Goal: Transaction & Acquisition: Book appointment/travel/reservation

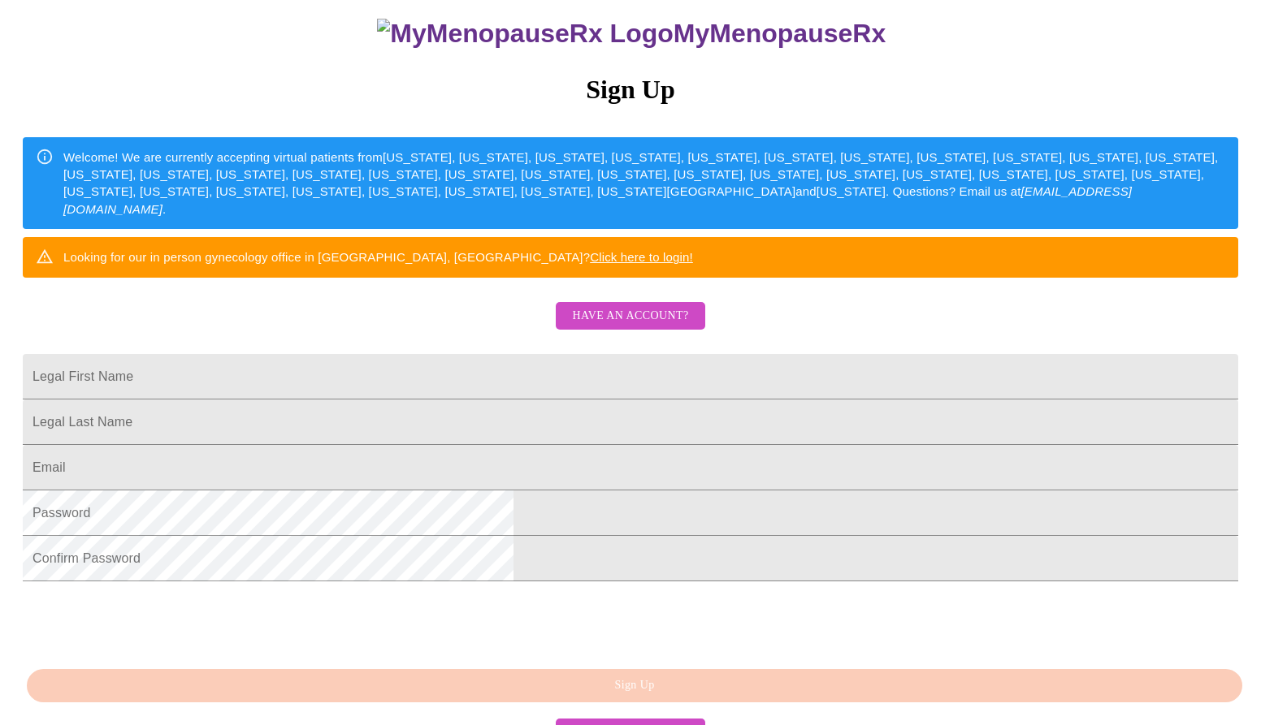
scroll to position [160, 0]
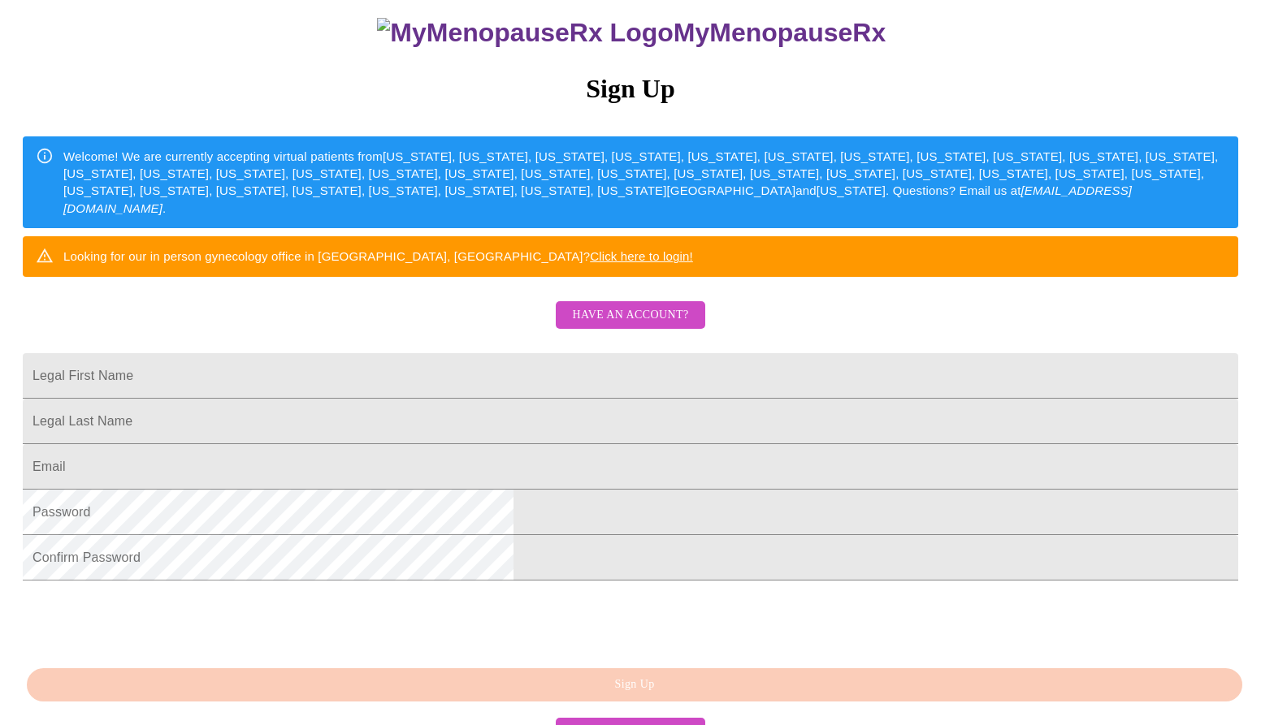
click at [649, 326] on span "Have an account?" at bounding box center [630, 315] width 116 height 20
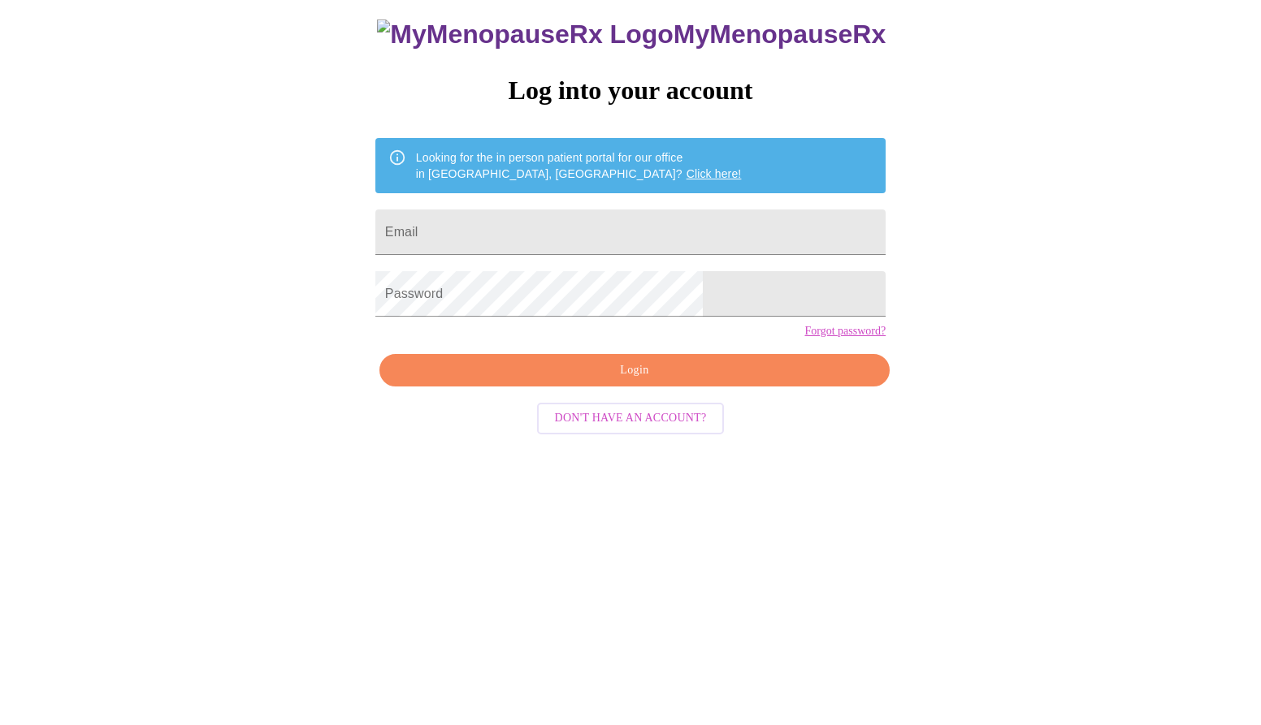
scroll to position [16, 0]
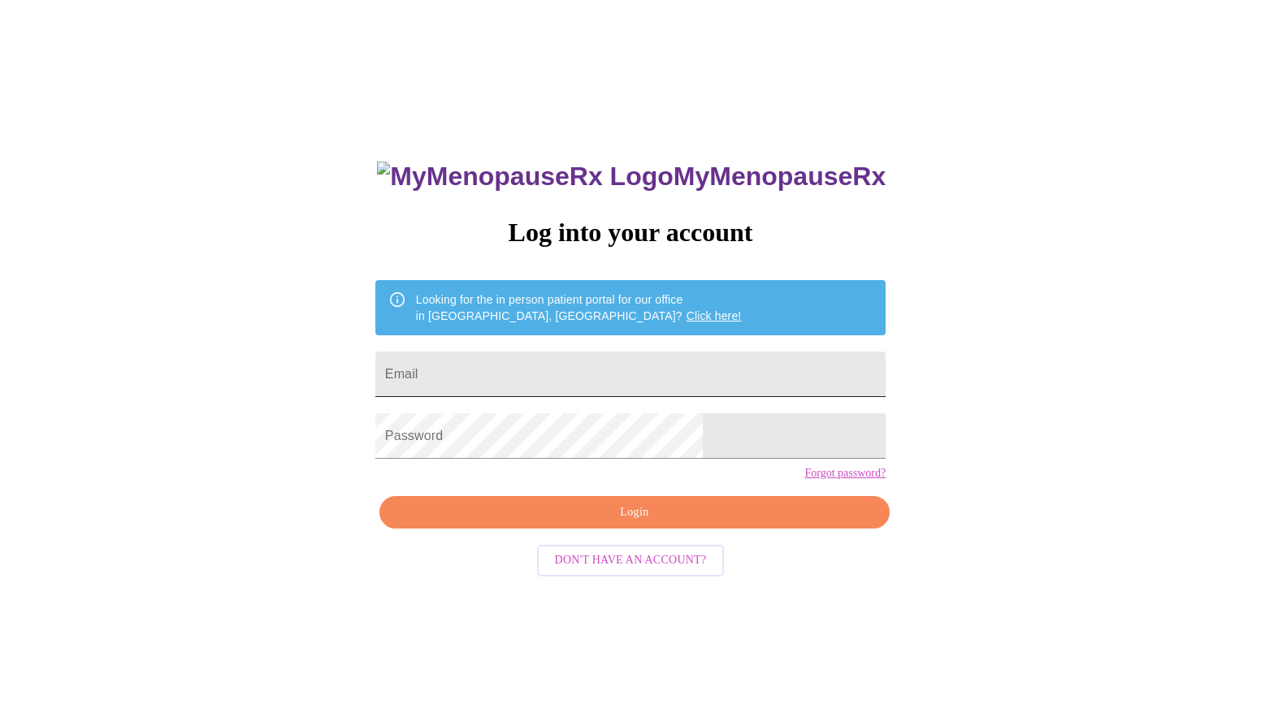
click at [624, 370] on input "Email" at bounding box center [630, 374] width 510 height 45
type input "[PERSON_NAME][EMAIL_ADDRESS][DOMAIN_NAME]"
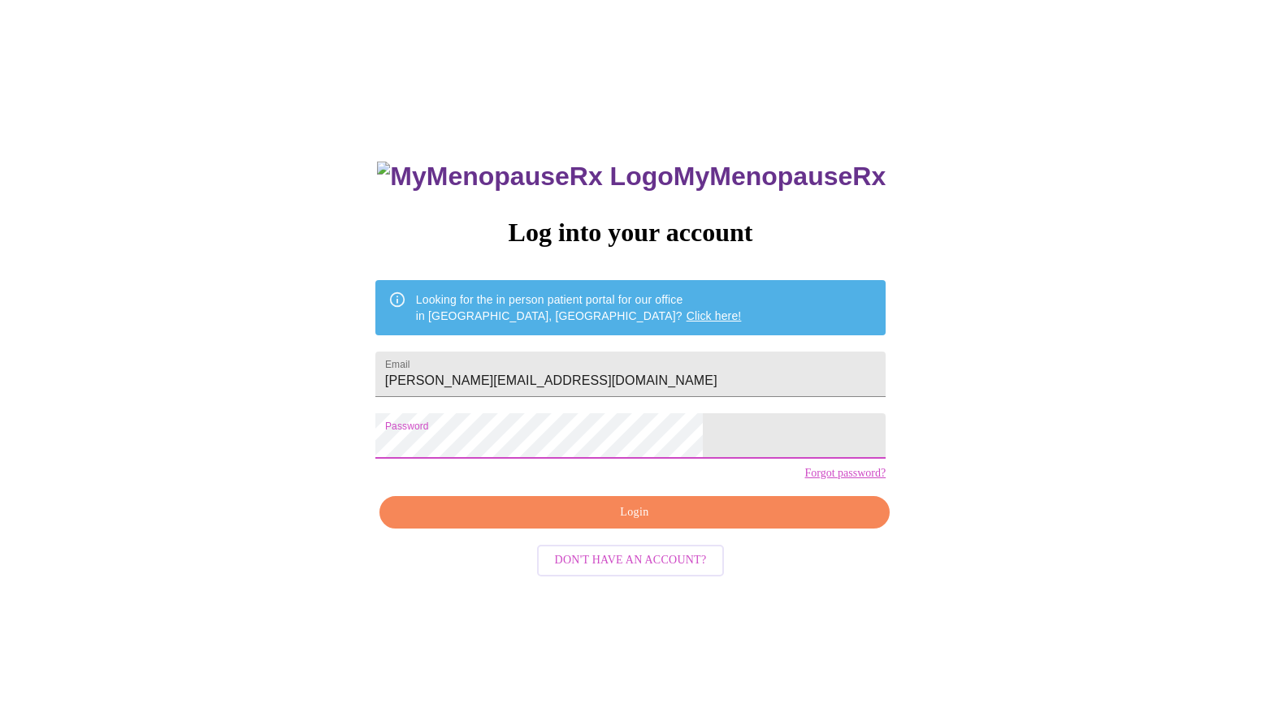
click at [613, 523] on span "Login" at bounding box center [634, 513] width 473 height 20
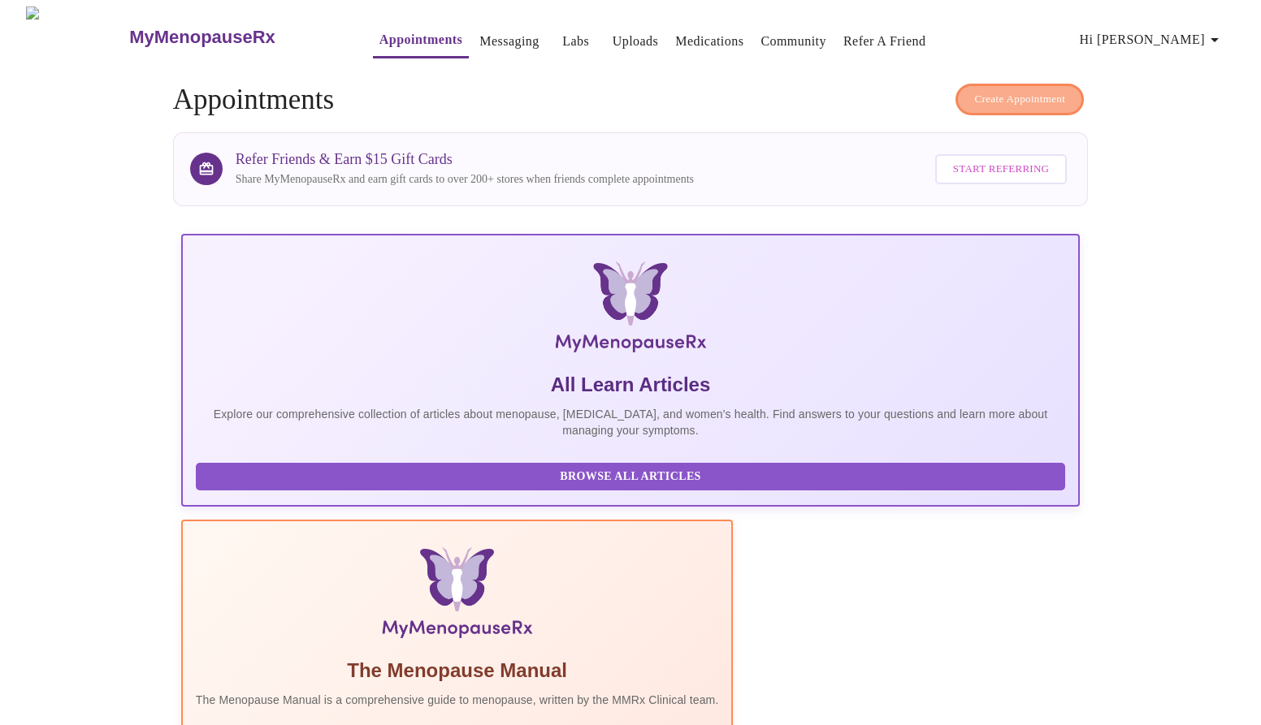
click at [1016, 95] on span "Create Appointment" at bounding box center [1019, 99] width 91 height 19
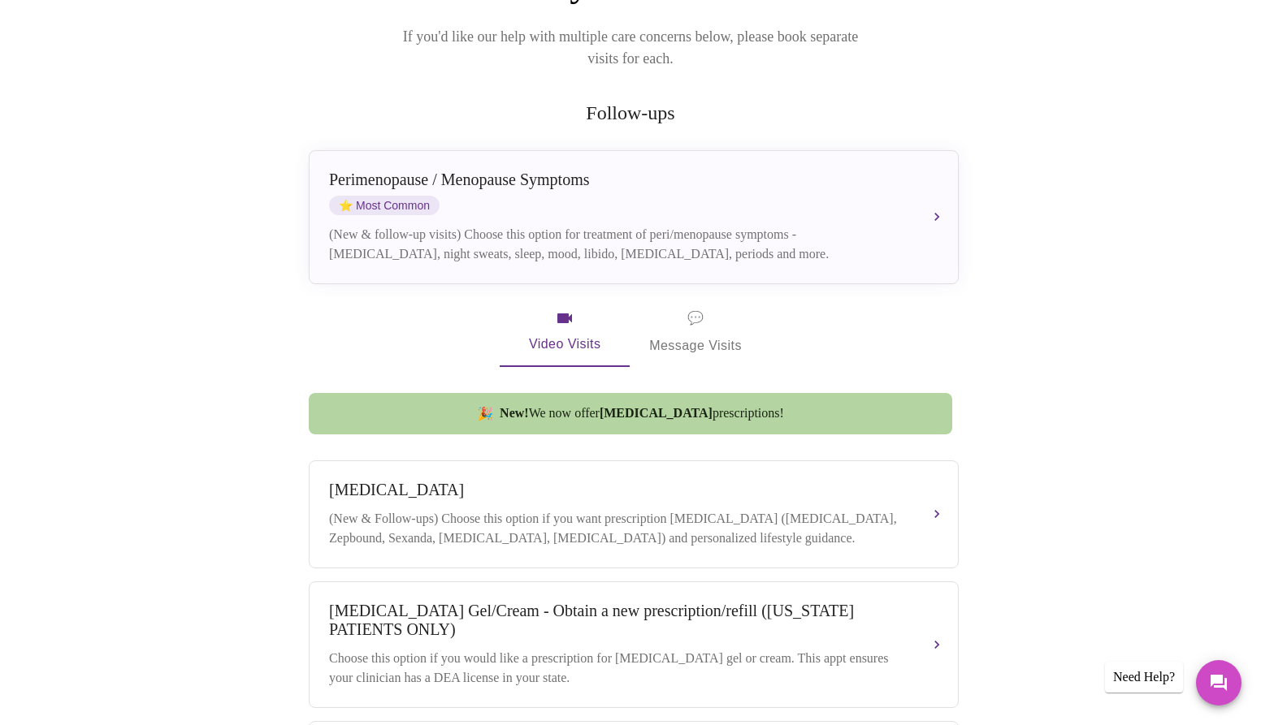
scroll to position [237, 0]
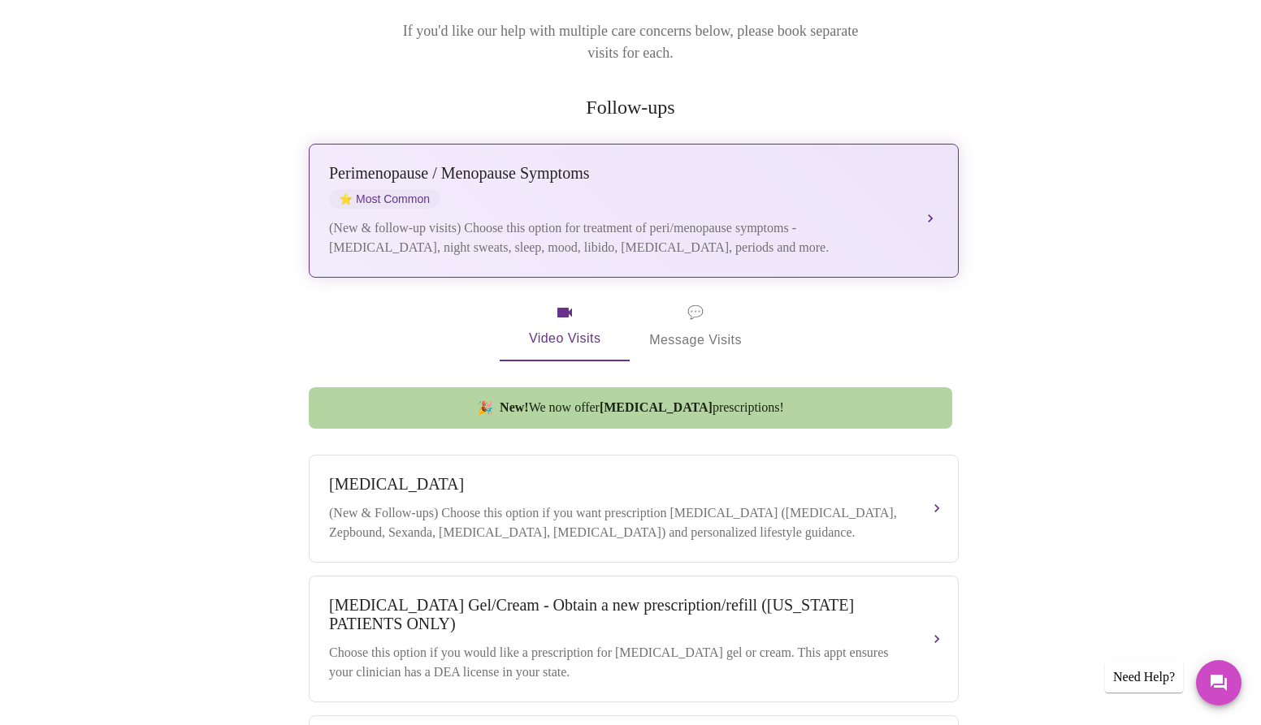
click at [627, 184] on div "[MEDICAL_DATA] / Menopause Symptoms ⭐ Most Common" at bounding box center [617, 186] width 577 height 45
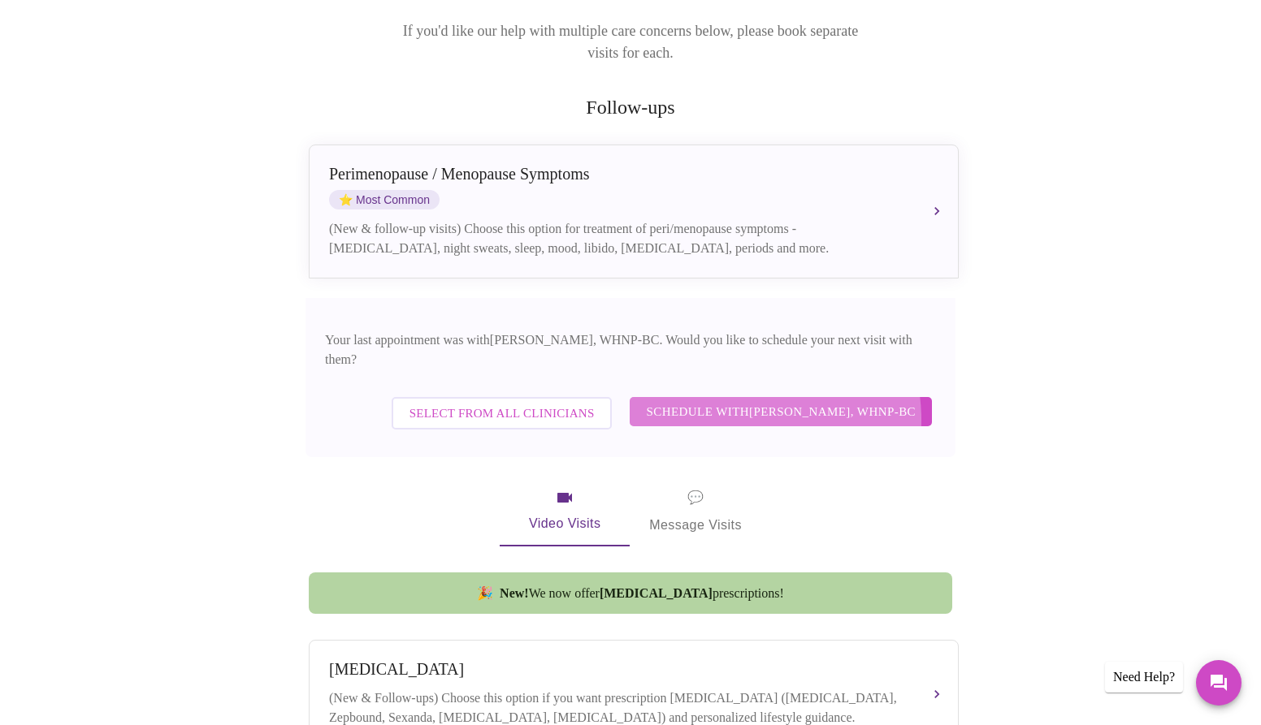
click at [754, 401] on span "Schedule with [PERSON_NAME], WHNP-BC" at bounding box center [781, 411] width 270 height 21
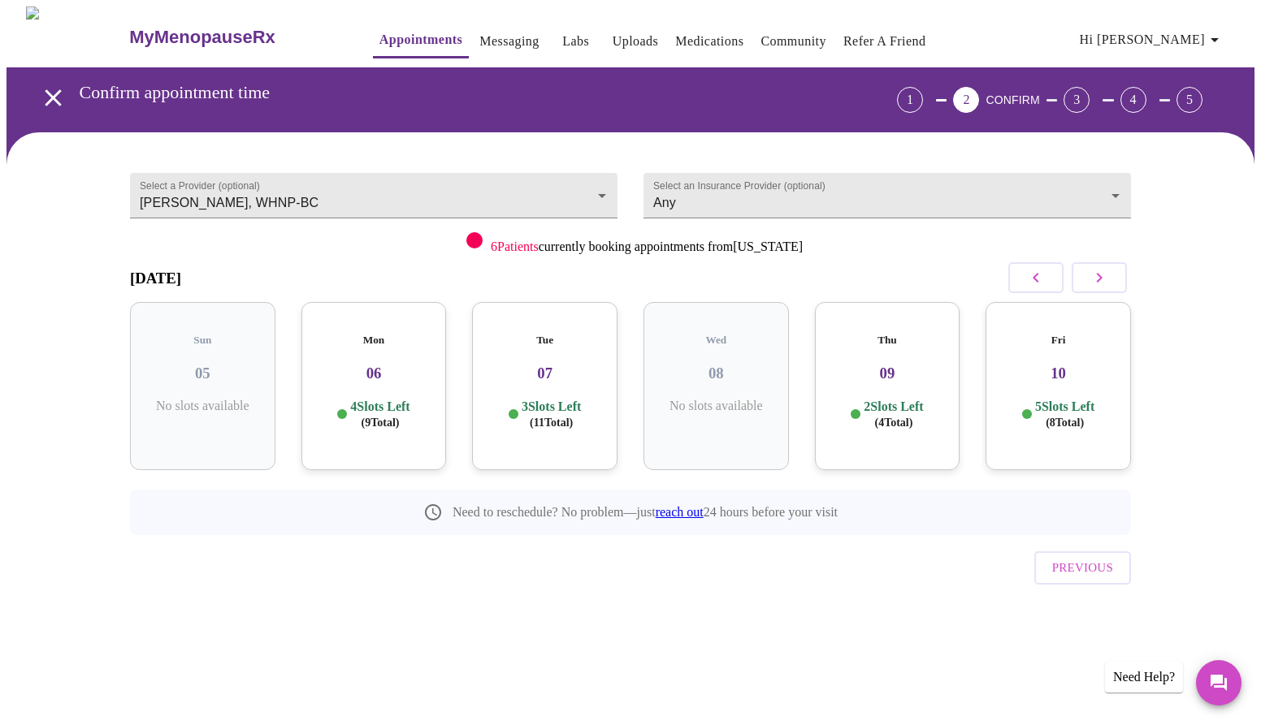
click at [1098, 276] on icon "button" at bounding box center [1098, 277] width 19 height 19
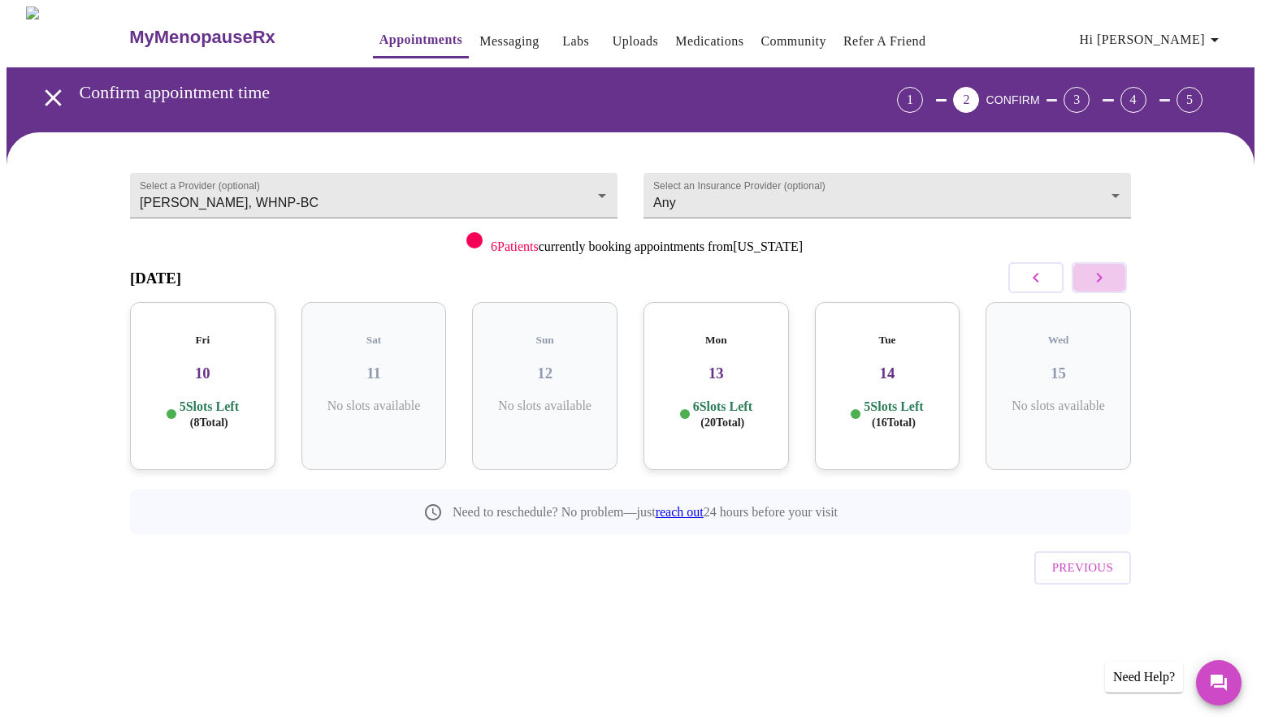
click at [1098, 276] on icon "button" at bounding box center [1098, 277] width 19 height 19
click at [1102, 269] on icon "button" at bounding box center [1098, 277] width 19 height 19
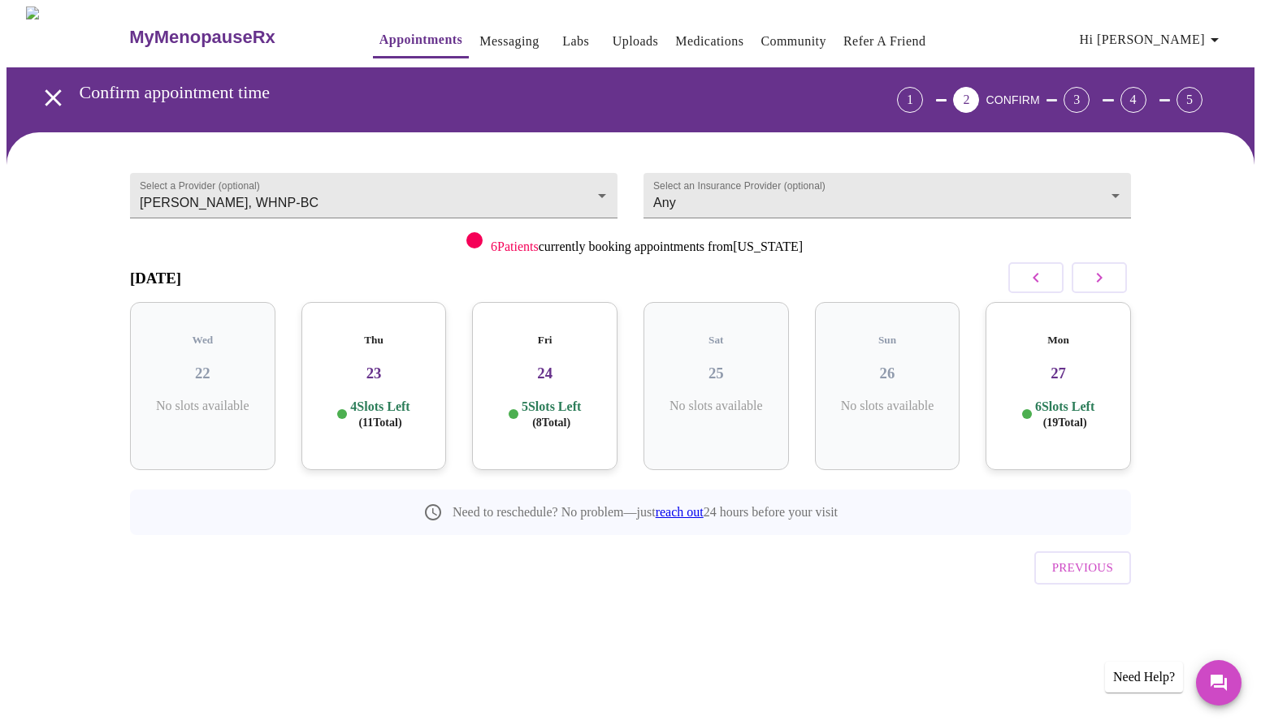
click at [528, 399] on p "5 Slots Left ( 8 Total)" at bounding box center [551, 415] width 59 height 32
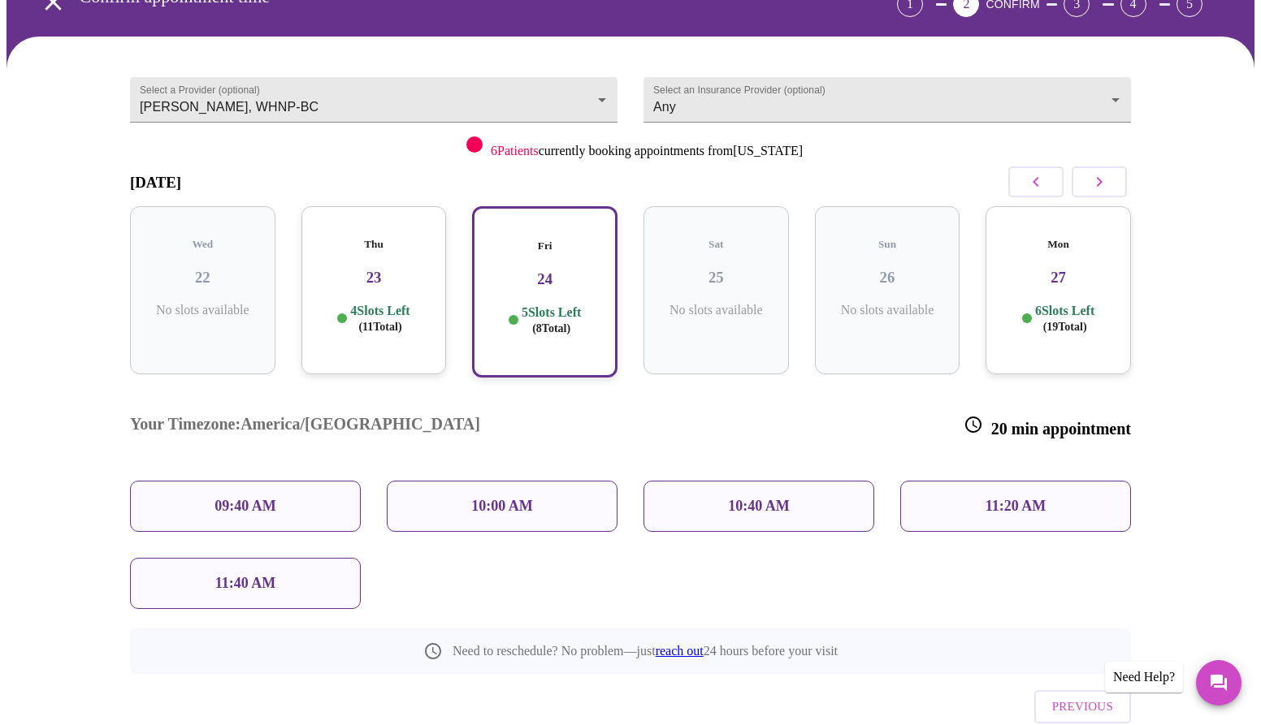
scroll to position [97, 0]
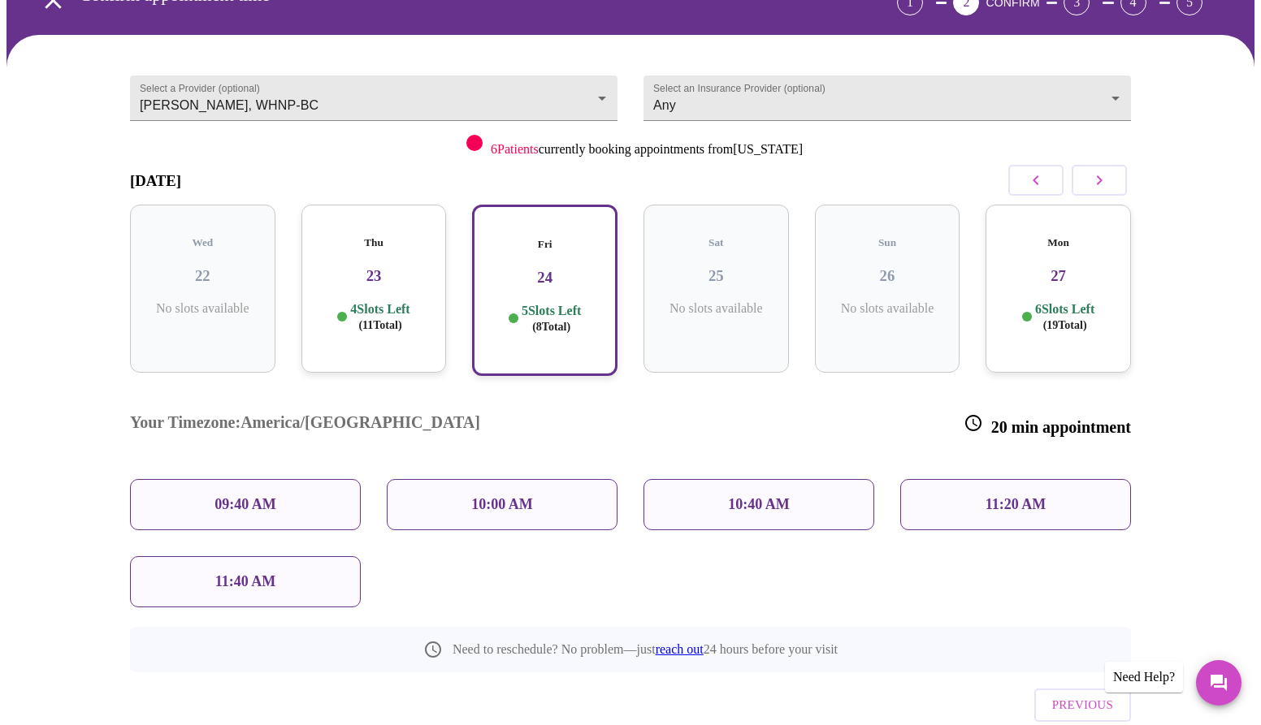
click at [270, 479] on div "09:40 AM" at bounding box center [245, 504] width 231 height 51
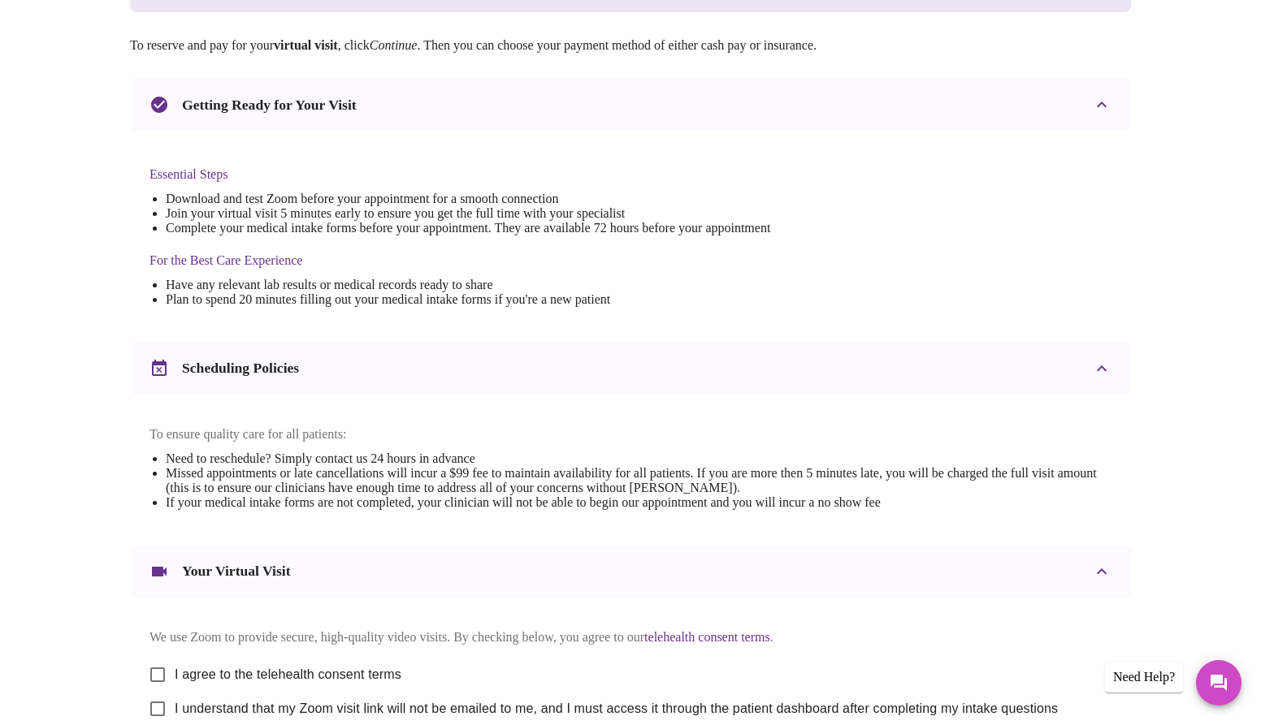
scroll to position [452, 0]
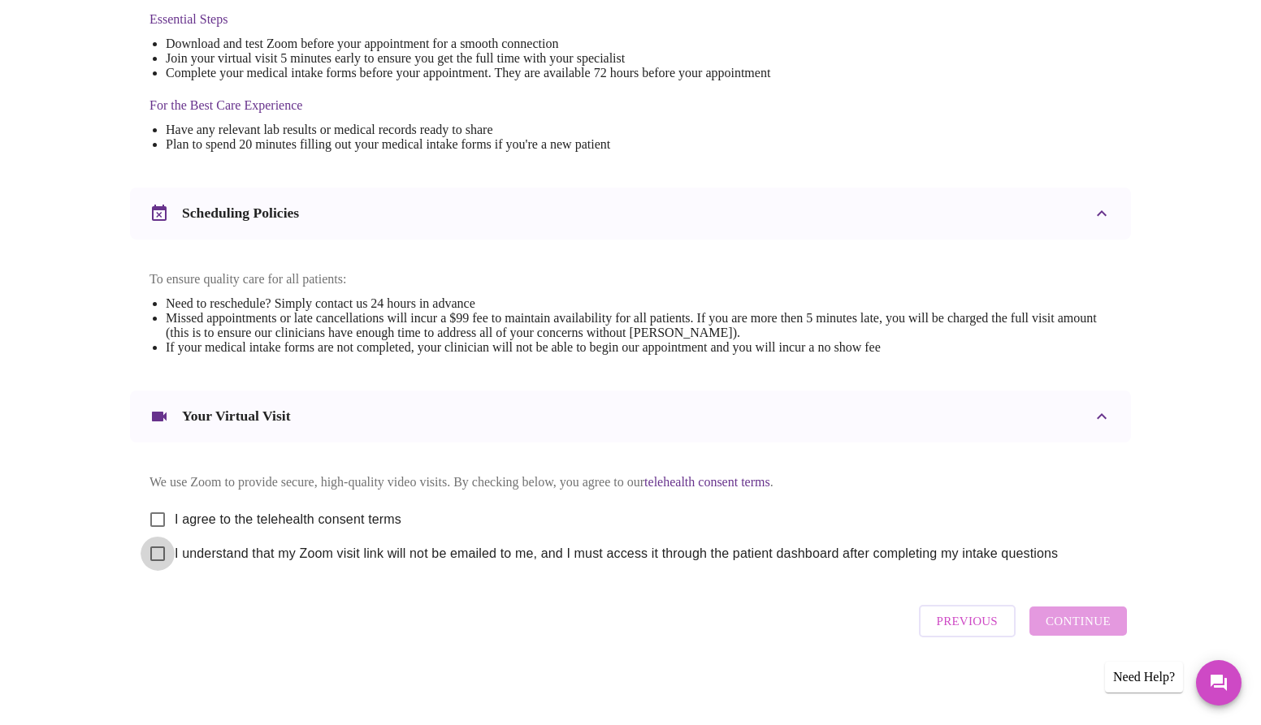
click at [153, 550] on input "I understand that my Zoom visit link will not be emailed to me, and I must acce…" at bounding box center [158, 554] width 34 height 34
checkbox input "true"
click at [157, 515] on input "I agree to the telehealth consent terms" at bounding box center [158, 520] width 34 height 34
checkbox input "true"
click at [1076, 631] on span "Continue" at bounding box center [1078, 621] width 65 height 21
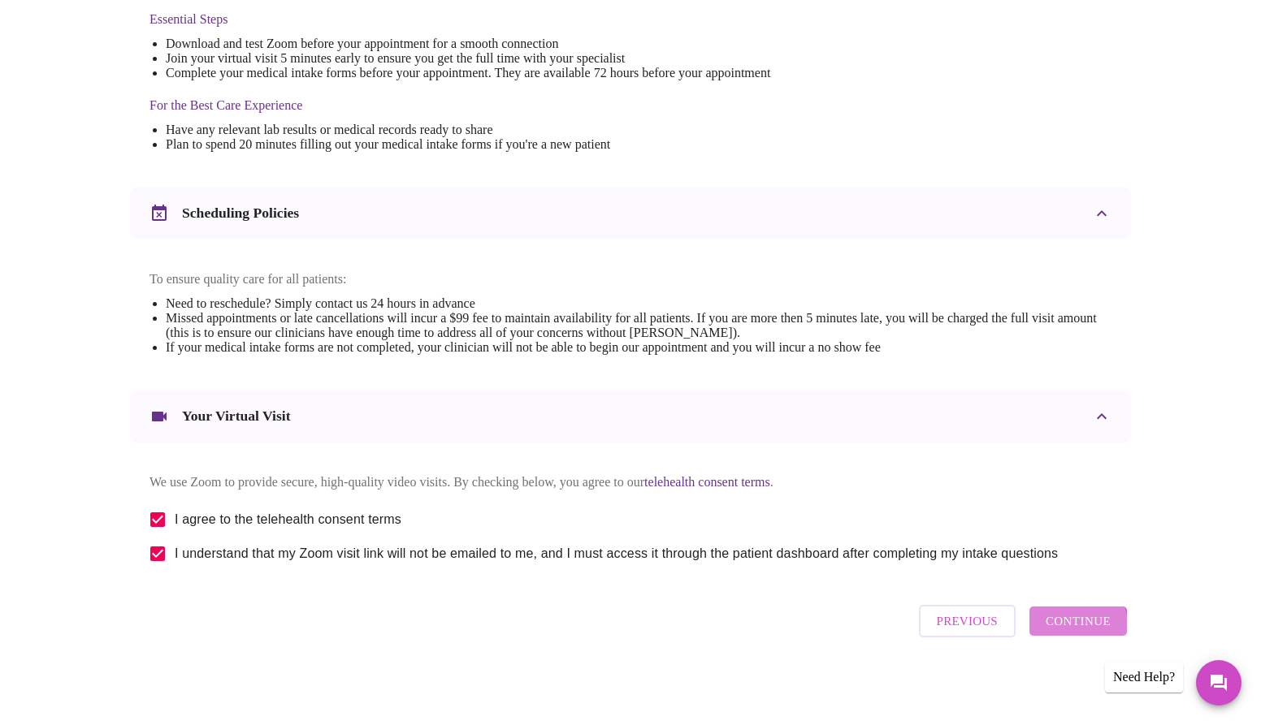
scroll to position [0, 0]
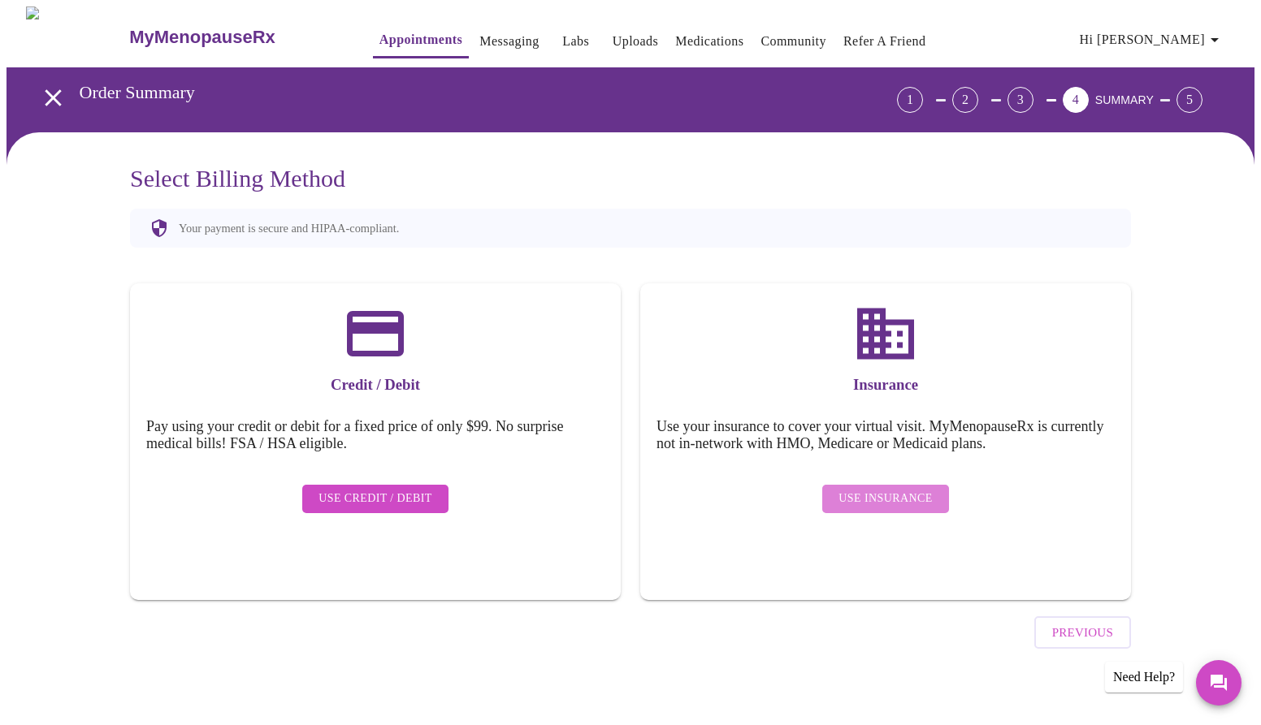
click at [887, 489] on span "Use Insurance" at bounding box center [884, 499] width 93 height 20
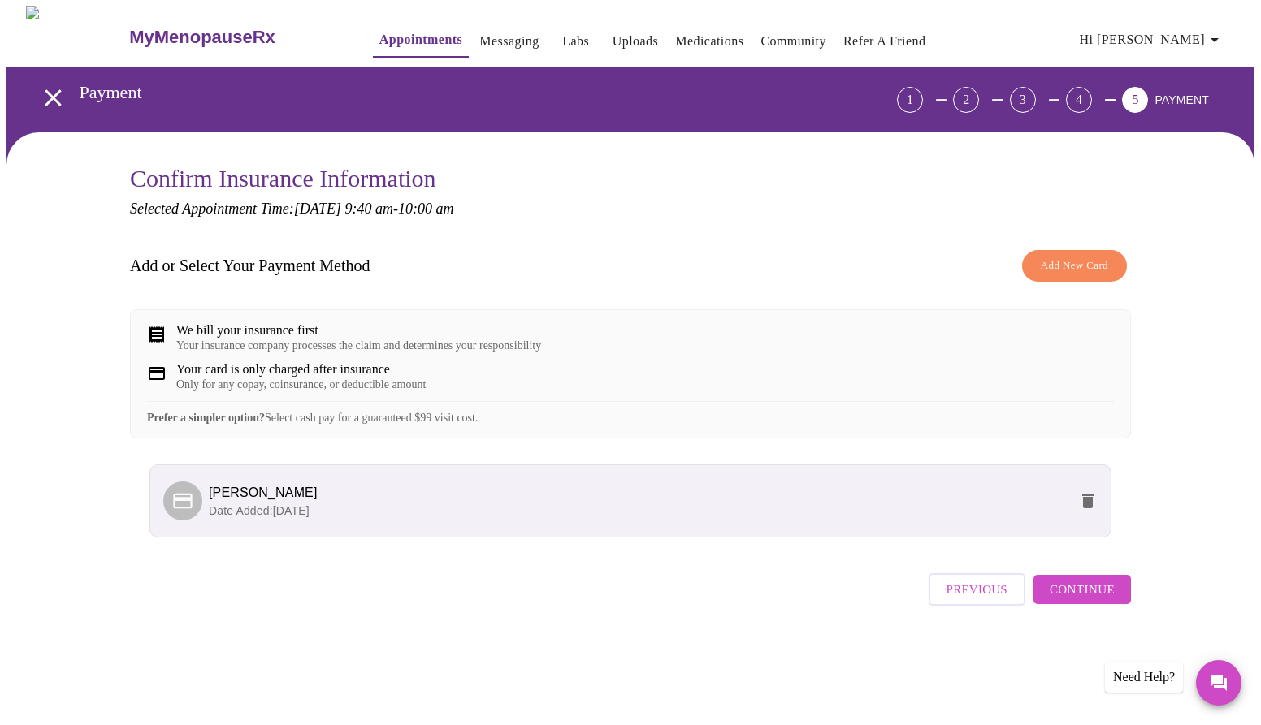
click at [1068, 600] on span "Continue" at bounding box center [1082, 589] width 65 height 21
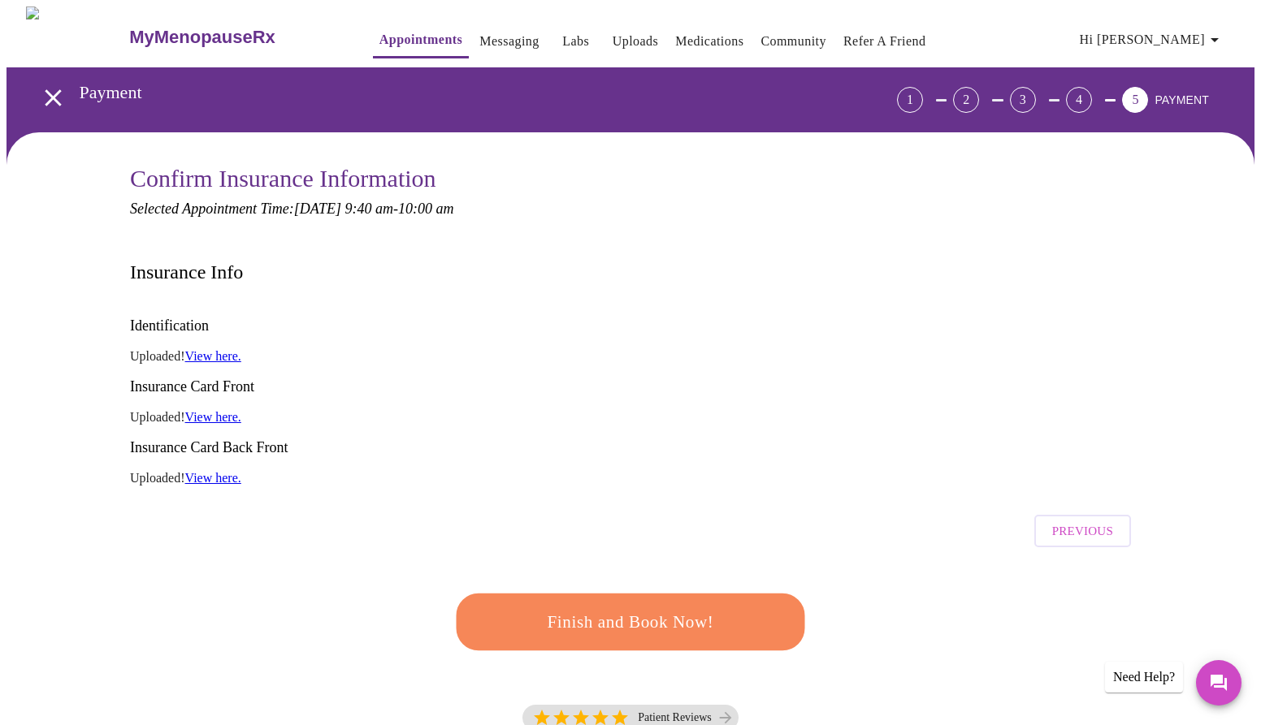
click at [591, 607] on span "Finish and Book Now!" at bounding box center [630, 622] width 312 height 31
